Goal: Information Seeking & Learning: Learn about a topic

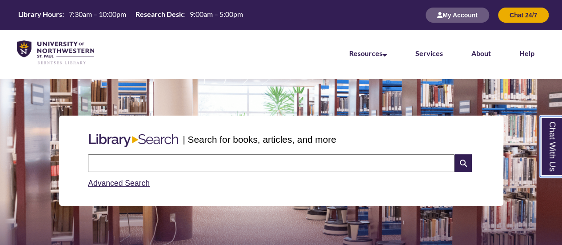
scroll to position [0, 0]
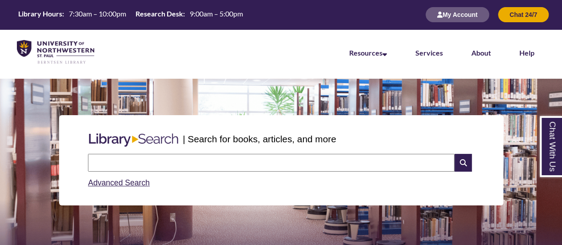
click at [322, 56] on nav "Resources Find Resources Library Search Databases & Articles Interlibrary Loan …" at bounding box center [281, 52] width 562 height 44
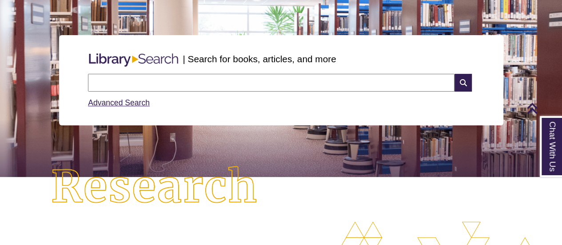
scroll to position [0, 0]
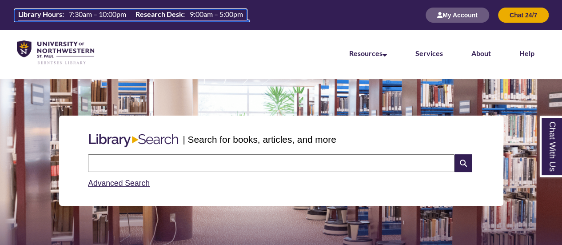
click at [111, 12] on span "7:30am – 10:00pm" at bounding box center [97, 14] width 57 height 8
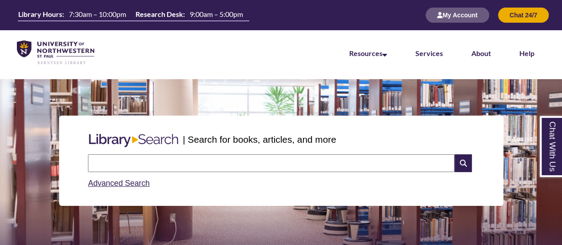
scroll to position [4, 4]
click at [552, 139] on link "Chat With Us" at bounding box center [550, 146] width 23 height 61
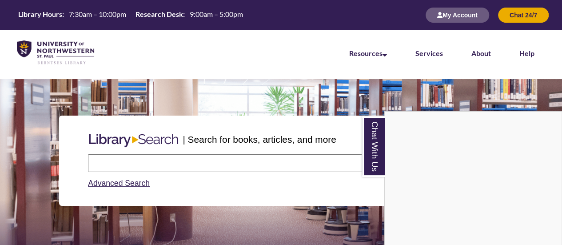
click at [474, 85] on p at bounding box center [281, 84] width 548 height 11
click at [448, 87] on p at bounding box center [281, 84] width 548 height 11
click at [361, 91] on section "| Search for books, articles, and more Search Advanced Search" at bounding box center [281, 168] width 562 height 178
click at [371, 130] on link "Chat With Us" at bounding box center [373, 146] width 23 height 61
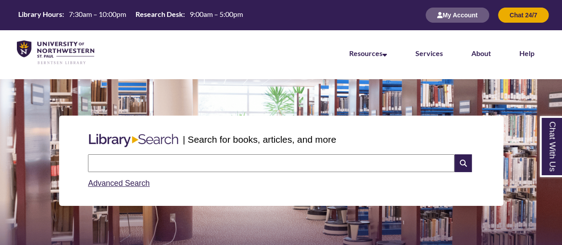
click at [261, 160] on input "text" at bounding box center [271, 163] width 366 height 18
click at [356, 83] on p at bounding box center [281, 84] width 548 height 11
click at [219, 157] on input "text" at bounding box center [271, 163] width 366 height 18
type input "**********"
click at [466, 159] on icon at bounding box center [462, 163] width 17 height 18
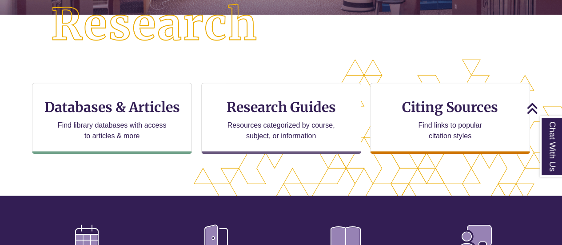
scroll to position [248, 0]
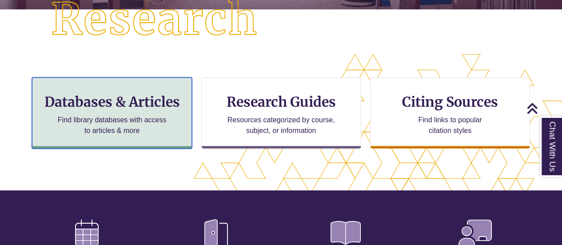
click at [132, 134] on p "Find library databases with access to articles & more" at bounding box center [112, 125] width 116 height 21
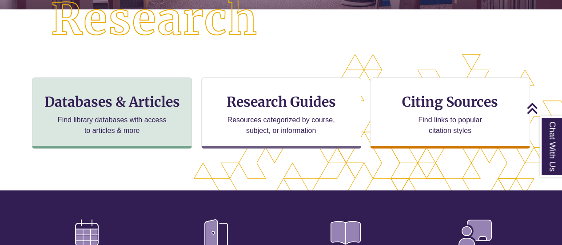
scroll to position [4, 4]
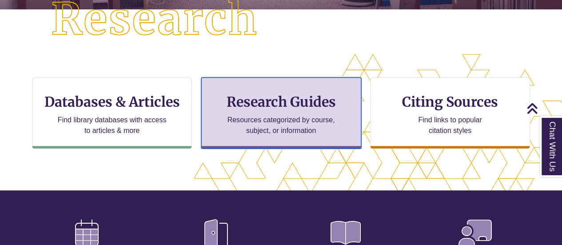
click at [299, 111] on div "Research Guides Resources categorized by course, subject, or information" at bounding box center [281, 112] width 160 height 71
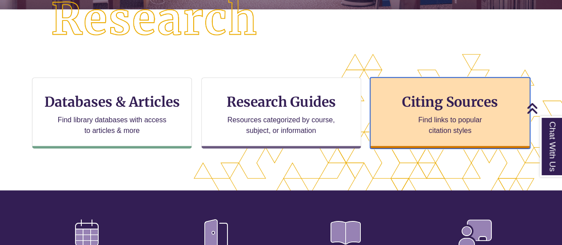
click at [445, 106] on h3 "Citing Sources" at bounding box center [450, 101] width 108 height 17
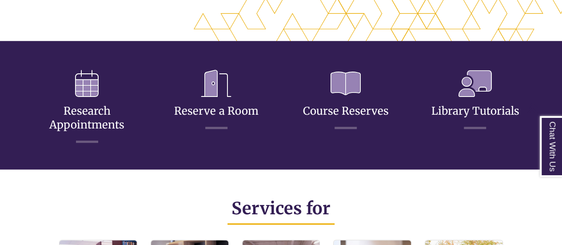
scroll to position [426, 0]
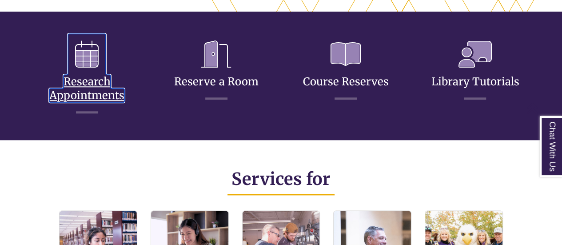
click at [99, 97] on link "Research Appointments" at bounding box center [86, 77] width 75 height 49
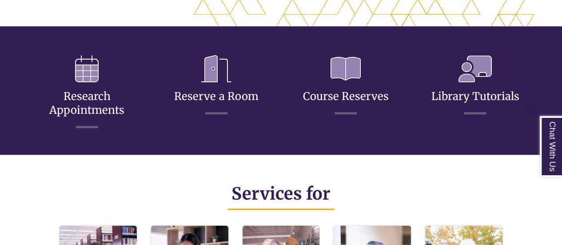
scroll to position [411, 0]
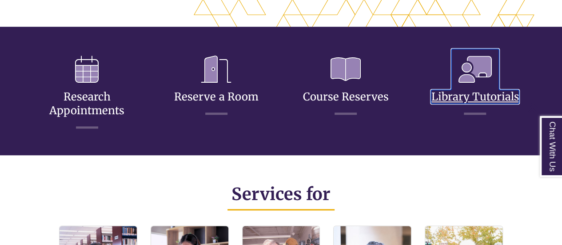
click at [486, 95] on link "Library Tutorials" at bounding box center [475, 85] width 88 height 35
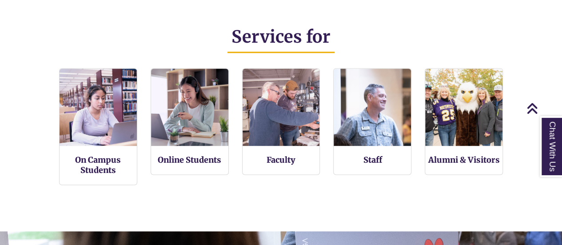
scroll to position [551, 0]
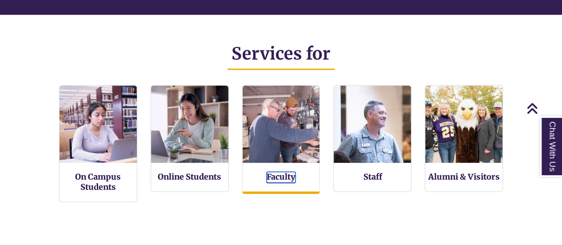
click at [288, 177] on link "Faculty" at bounding box center [280, 176] width 29 height 11
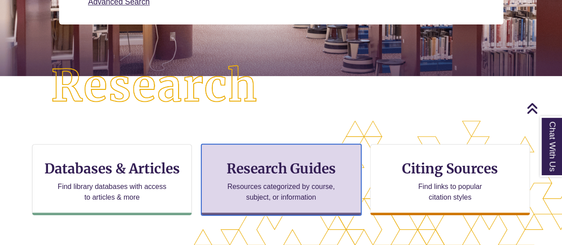
click at [274, 172] on h3 "Research Guides" at bounding box center [281, 168] width 145 height 17
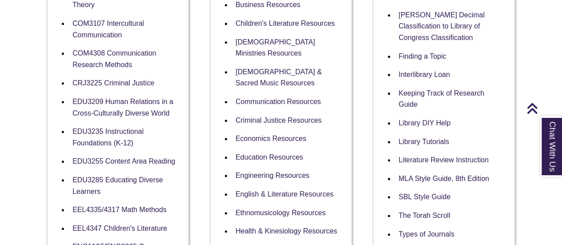
scroll to position [365, 0]
click at [264, 171] on link "Engineering Resources" at bounding box center [272, 175] width 74 height 8
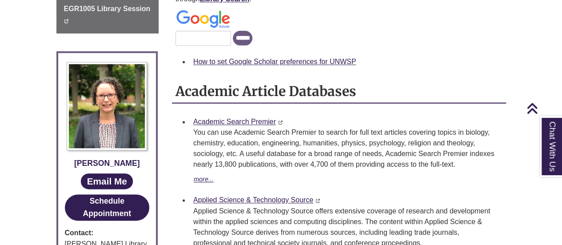
scroll to position [531, 0]
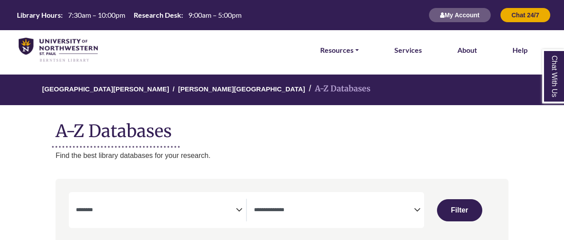
select select "Database Subject Filter"
select select "Database Types Filter"
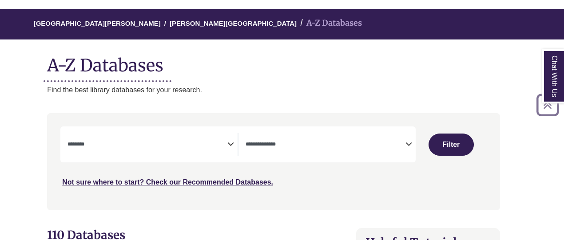
scroll to position [56, 8]
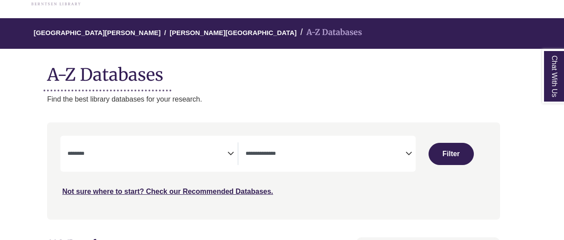
click at [229, 151] on icon "Search filters" at bounding box center [230, 152] width 7 height 13
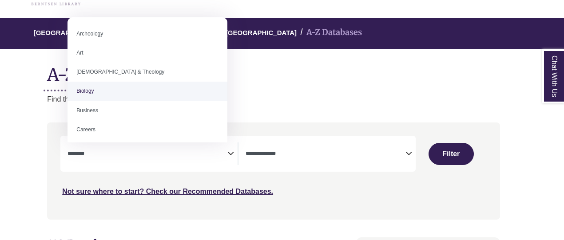
select select "*****"
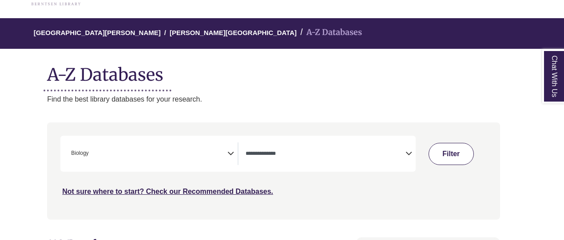
click at [446, 148] on button "Filter" at bounding box center [450, 154] width 45 height 22
select select "Database Types Filter"
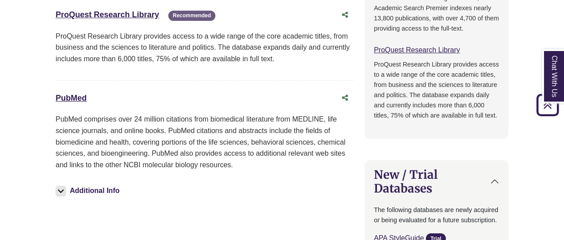
scroll to position [778, 0]
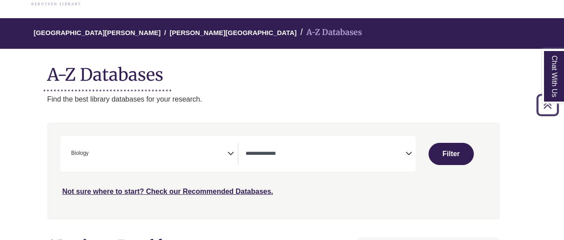
select select "Database Subject Filter"
select select "Database Types Filter"
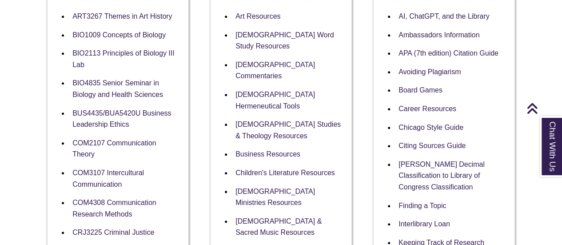
scroll to position [216, 0]
click at [117, 33] on link "BIO1009 Concepts of Biology" at bounding box center [118, 35] width 93 height 8
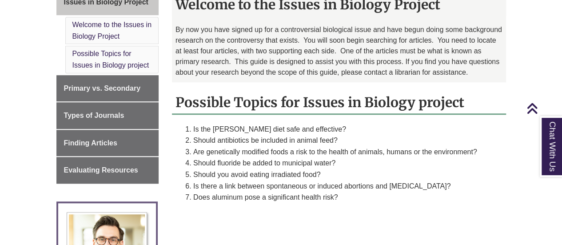
scroll to position [285, 0]
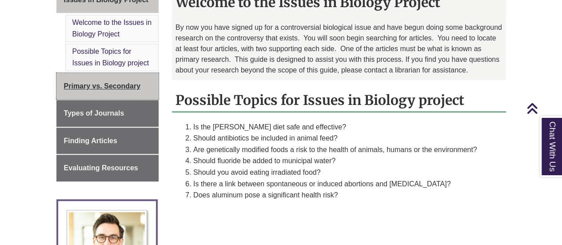
click at [119, 82] on span "Primary vs. Secondary" at bounding box center [102, 86] width 77 height 8
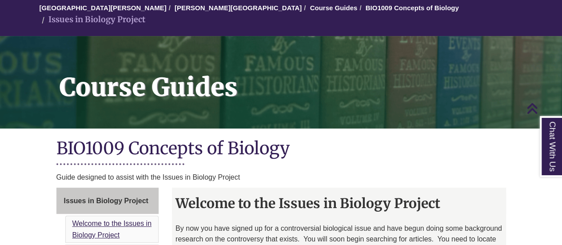
scroll to position [0, 0]
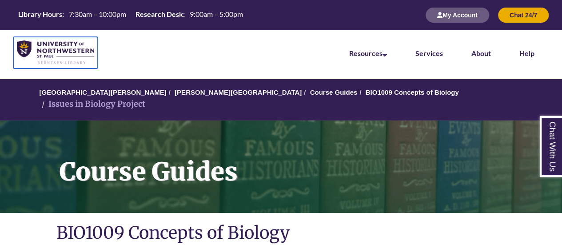
click at [63, 48] on img at bounding box center [55, 52] width 77 height 24
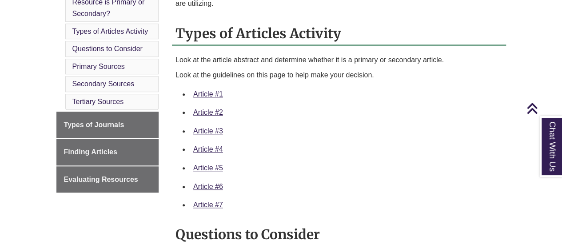
scroll to position [335, 0]
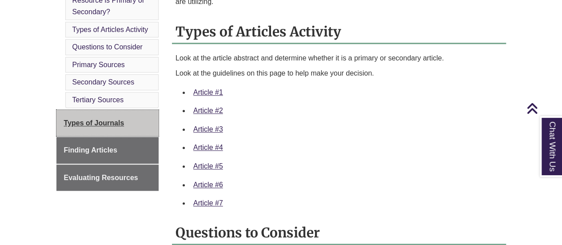
click at [101, 119] on span "Types of Journals" at bounding box center [94, 123] width 60 height 8
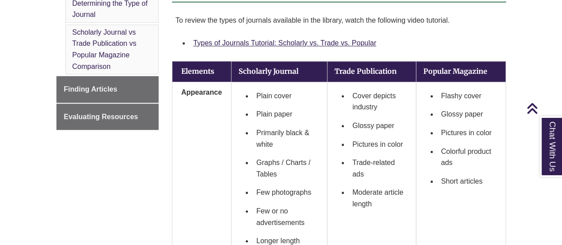
scroll to position [408, 0]
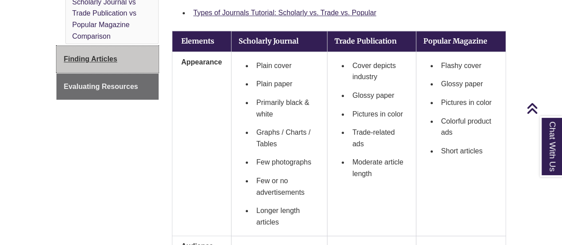
click at [103, 57] on span "Finding Articles" at bounding box center [90, 59] width 53 height 8
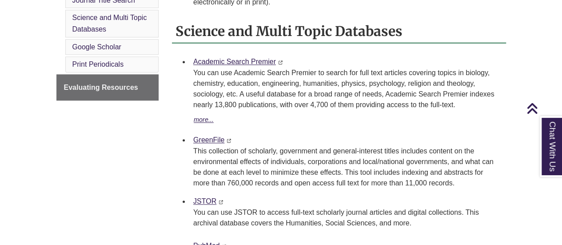
scroll to position [420, 0]
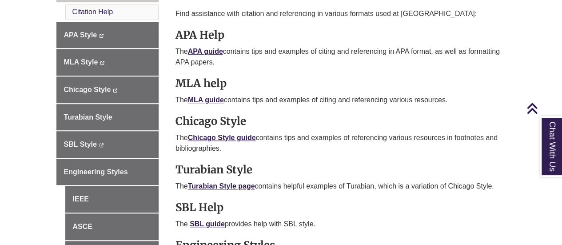
scroll to position [286, 0]
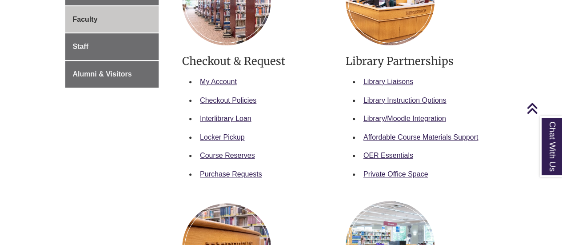
scroll to position [234, 0]
click at [405, 98] on link "Library Instruction Options" at bounding box center [404, 100] width 83 height 8
click at [397, 116] on link "Library/Moodle Integration" at bounding box center [404, 118] width 83 height 8
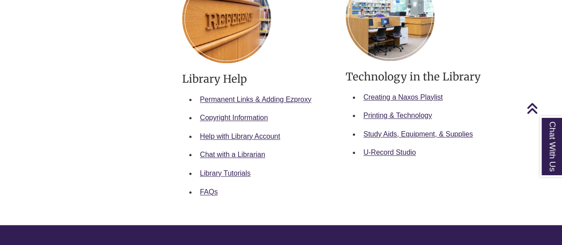
scroll to position [462, 0]
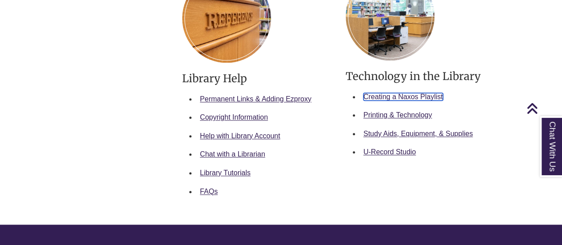
click at [402, 93] on link "Creating a Naxos Playlist" at bounding box center [402, 97] width 79 height 8
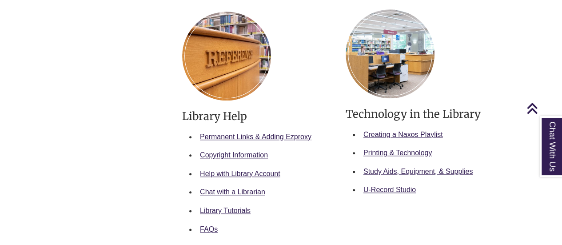
scroll to position [425, 0]
click at [236, 130] on li "Permanent Links & Adding Ezproxy" at bounding box center [264, 136] width 136 height 19
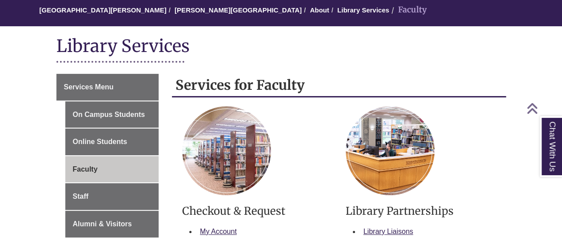
scroll to position [0, 0]
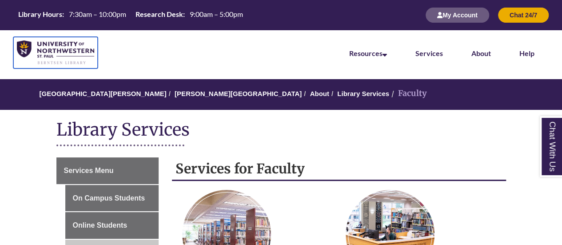
click at [71, 40] on img at bounding box center [55, 52] width 77 height 24
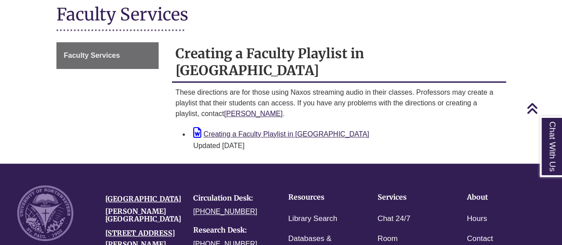
scroll to position [115, 0]
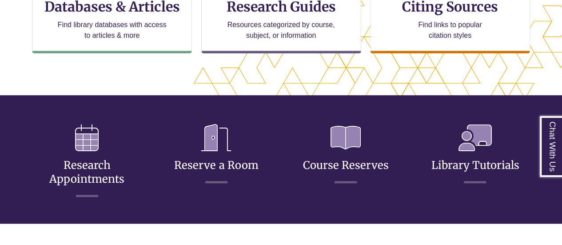
scroll to position [353, 0]
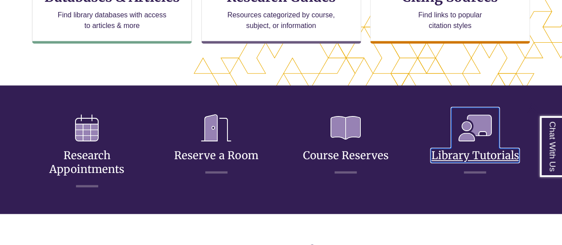
click at [471, 136] on icon at bounding box center [475, 127] width 48 height 41
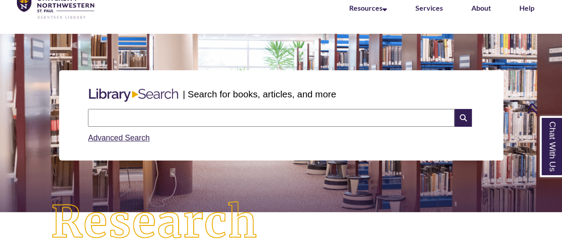
scroll to position [0, 0]
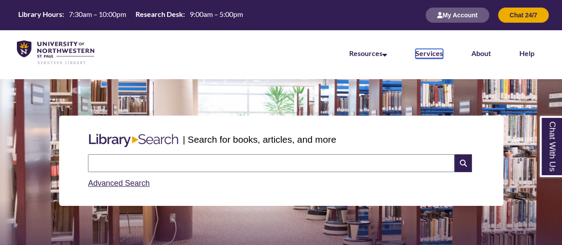
click at [433, 53] on link "Services" at bounding box center [429, 54] width 28 height 10
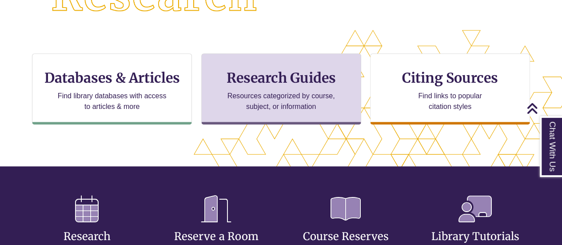
scroll to position [271, 0]
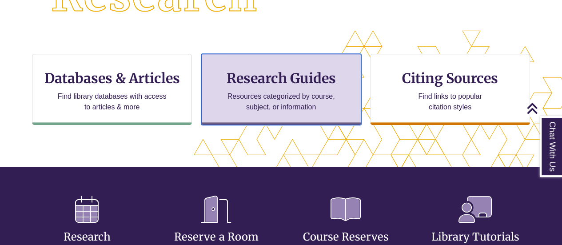
click at [327, 89] on div "Research Guides Resources categorized by course, subject, or information" at bounding box center [281, 89] width 160 height 71
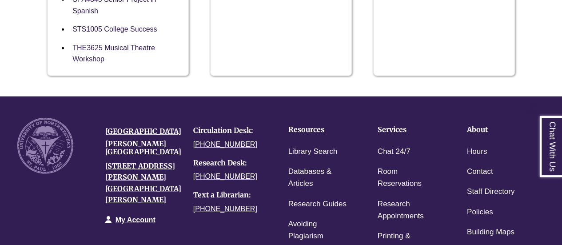
scroll to position [1281, 0]
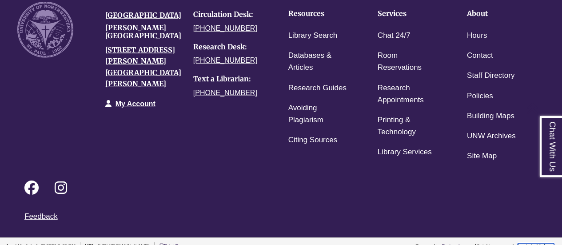
click at [526, 243] on link "Login to LibApps" at bounding box center [535, 245] width 36 height 5
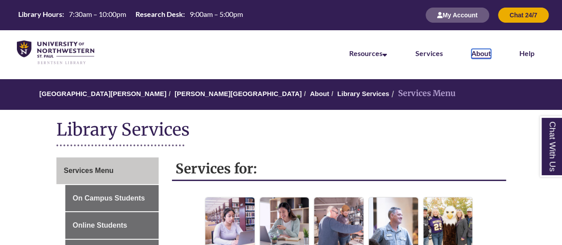
click at [478, 53] on link "About" at bounding box center [481, 54] width 20 height 10
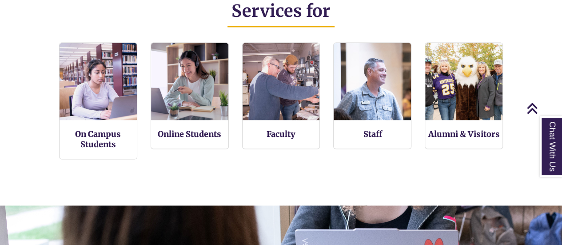
scroll to position [598, 0]
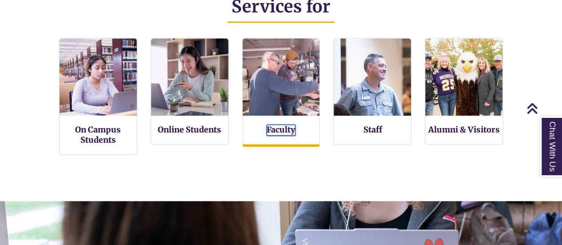
click at [276, 131] on link "Faculty" at bounding box center [280, 129] width 29 height 11
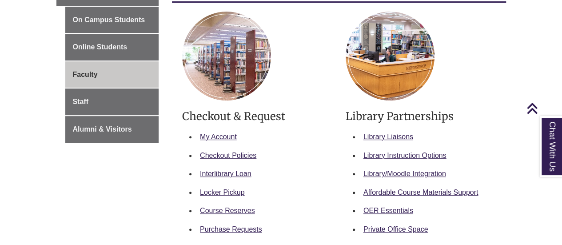
scroll to position [178, 0]
click at [375, 135] on link "Library Liaisons" at bounding box center [388, 136] width 50 height 8
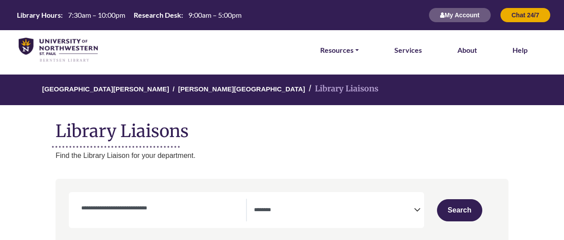
select select "Database Subject Filter"
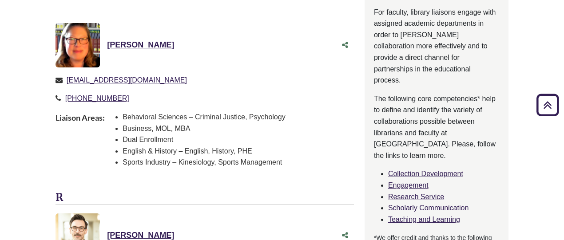
scroll to position [658, 0]
